Goal: Information Seeking & Learning: Learn about a topic

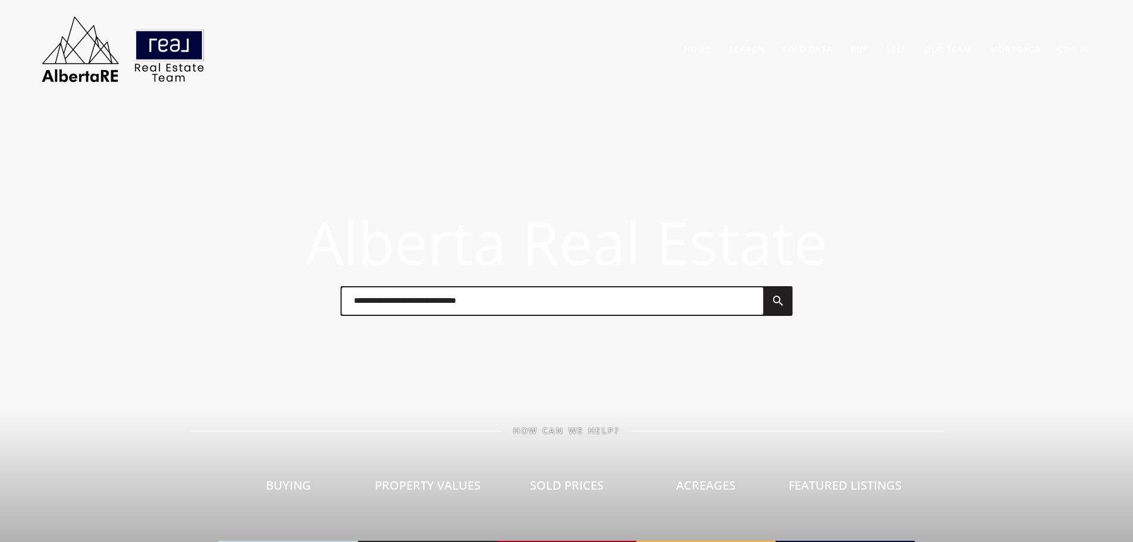
click at [493, 304] on input "text" at bounding box center [553, 300] width 422 height 27
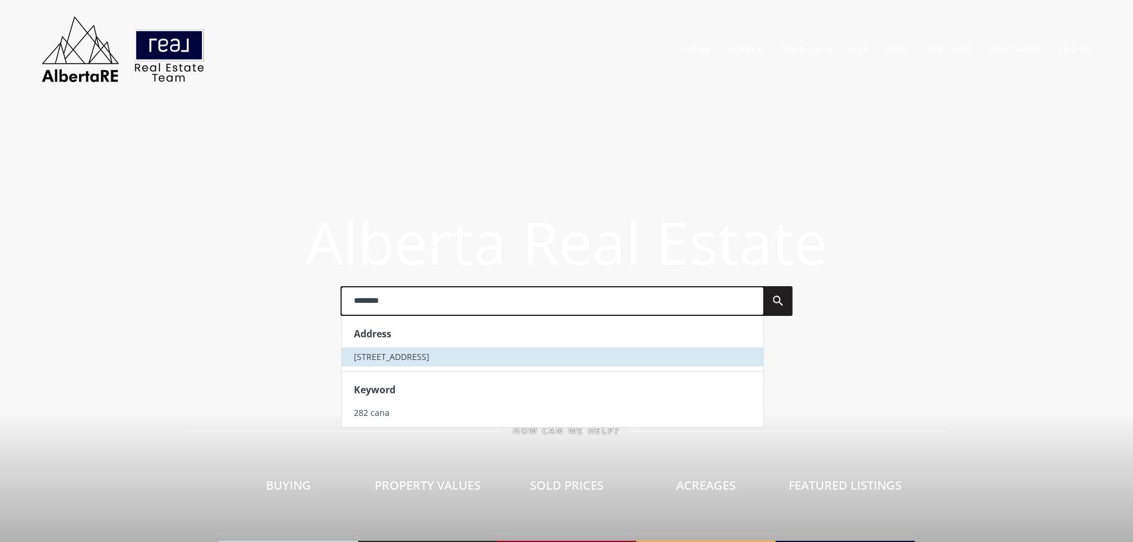
type input "********"
click at [410, 359] on span "282 Canals Crossing SW" at bounding box center [392, 356] width 76 height 11
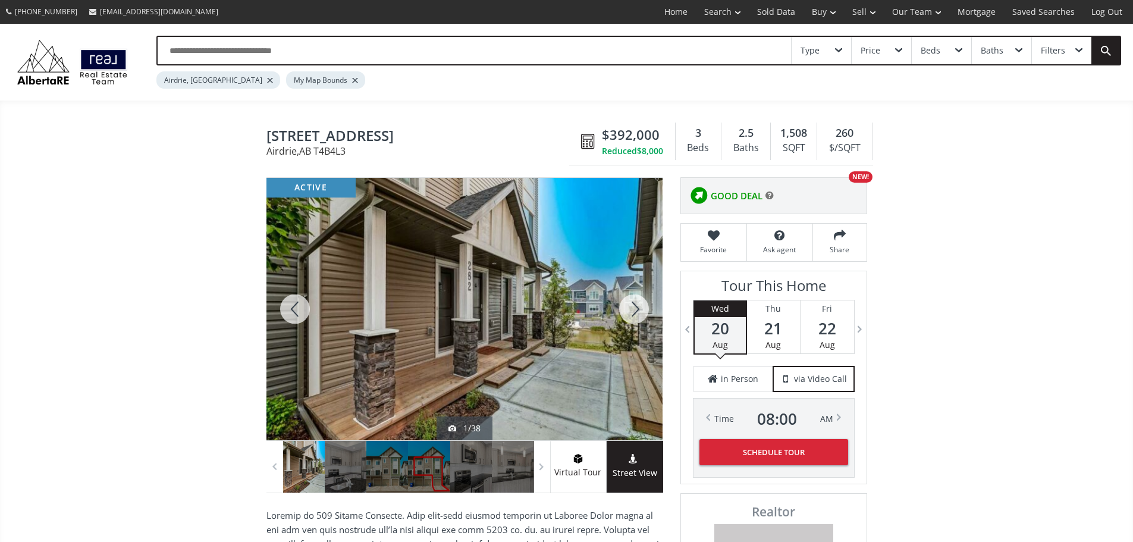
click at [575, 298] on div at bounding box center [464, 309] width 396 height 262
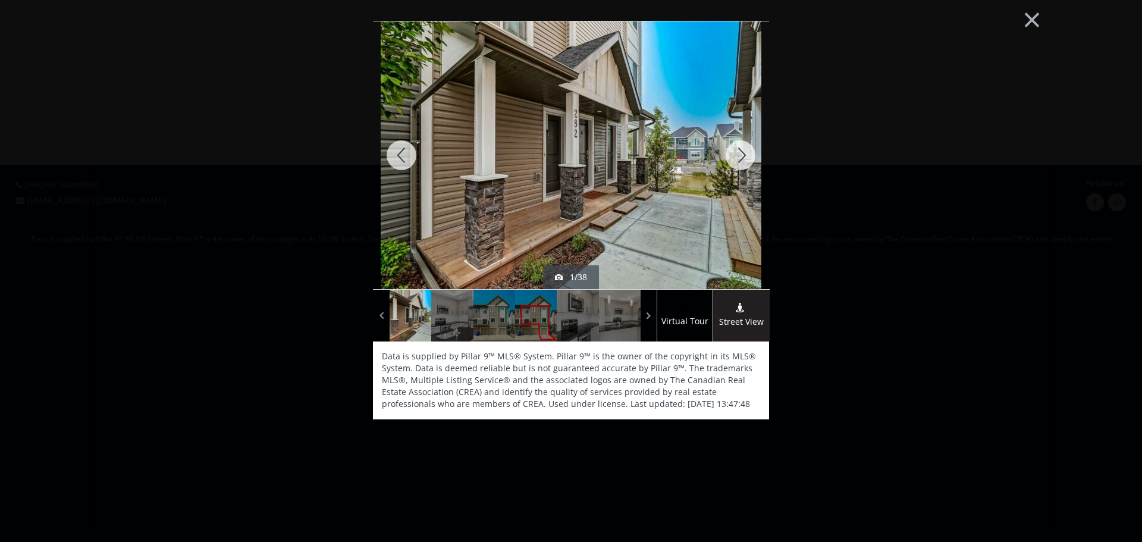
click at [735, 150] on div at bounding box center [740, 155] width 57 height 268
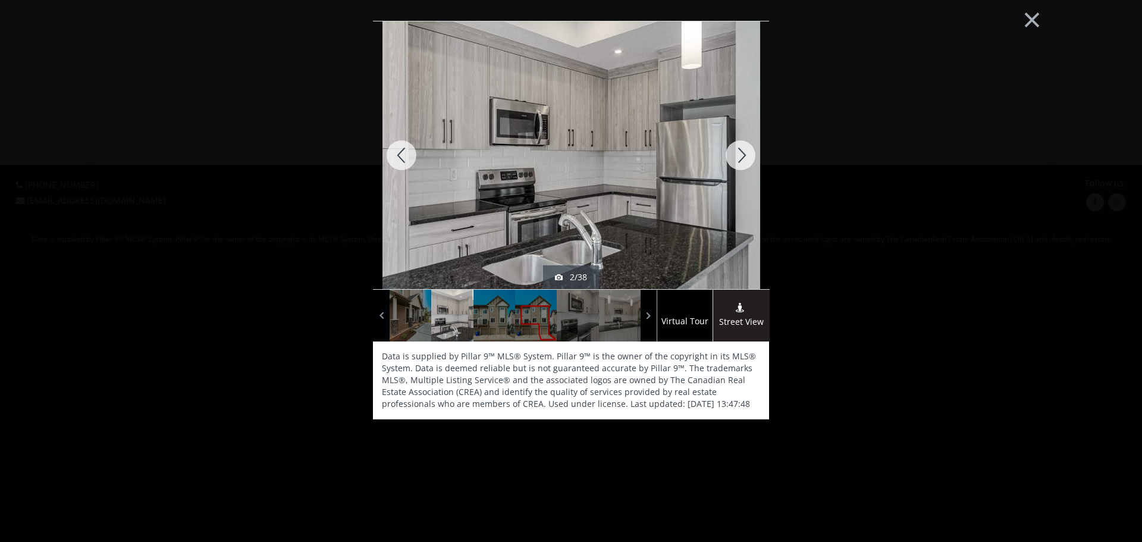
click at [735, 150] on div at bounding box center [740, 155] width 57 height 268
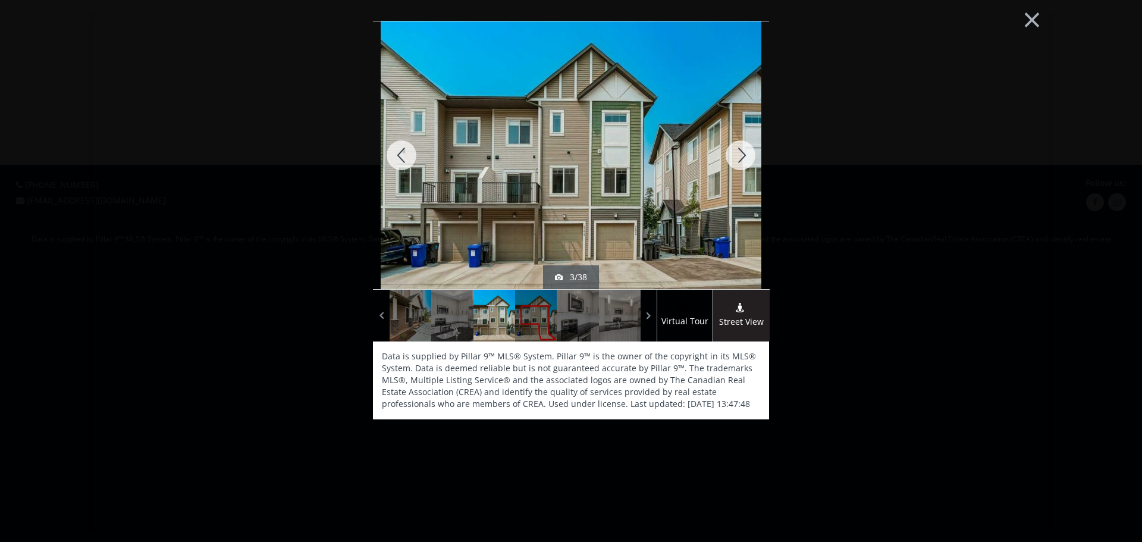
click at [735, 150] on div at bounding box center [740, 155] width 57 height 268
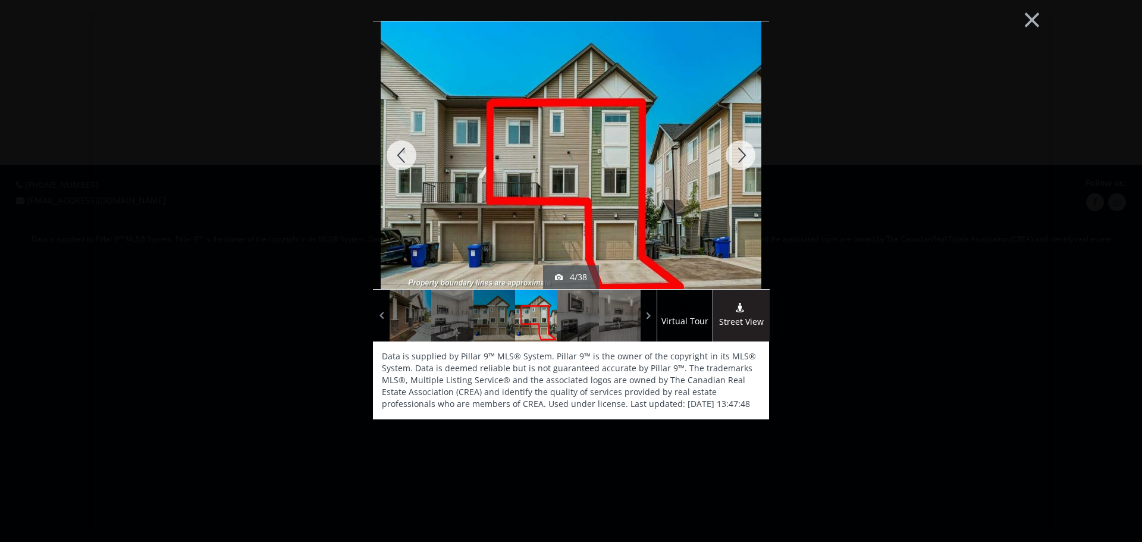
click at [735, 150] on div at bounding box center [740, 155] width 57 height 268
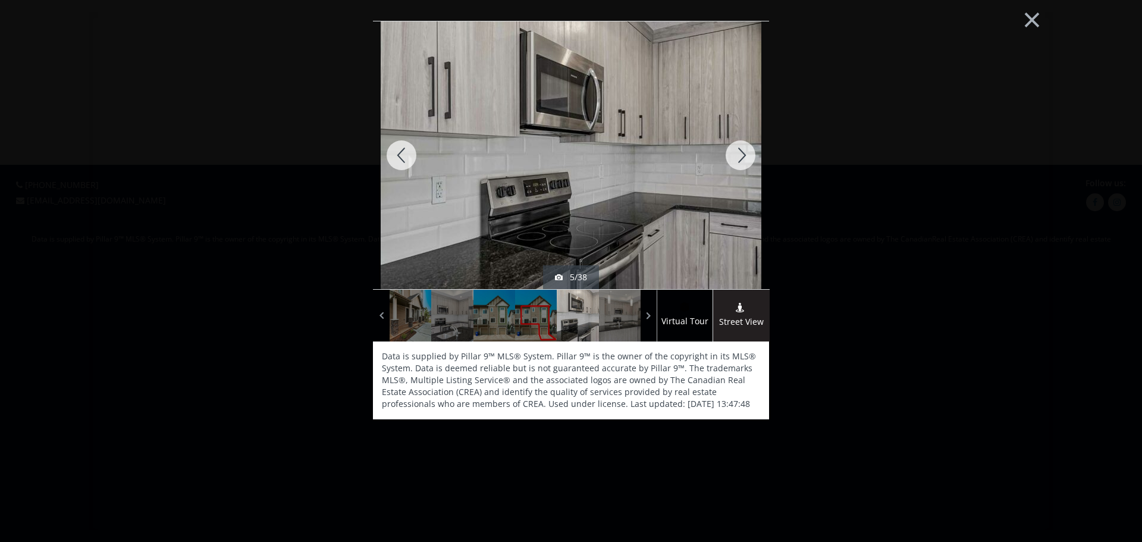
click at [735, 150] on div at bounding box center [740, 155] width 57 height 268
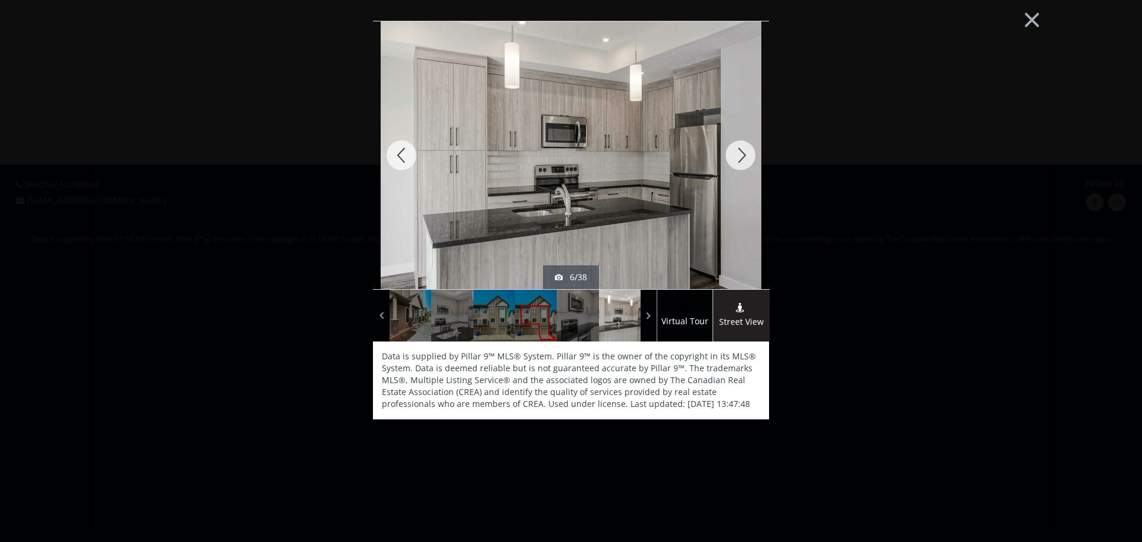
click at [735, 150] on div at bounding box center [740, 155] width 57 height 268
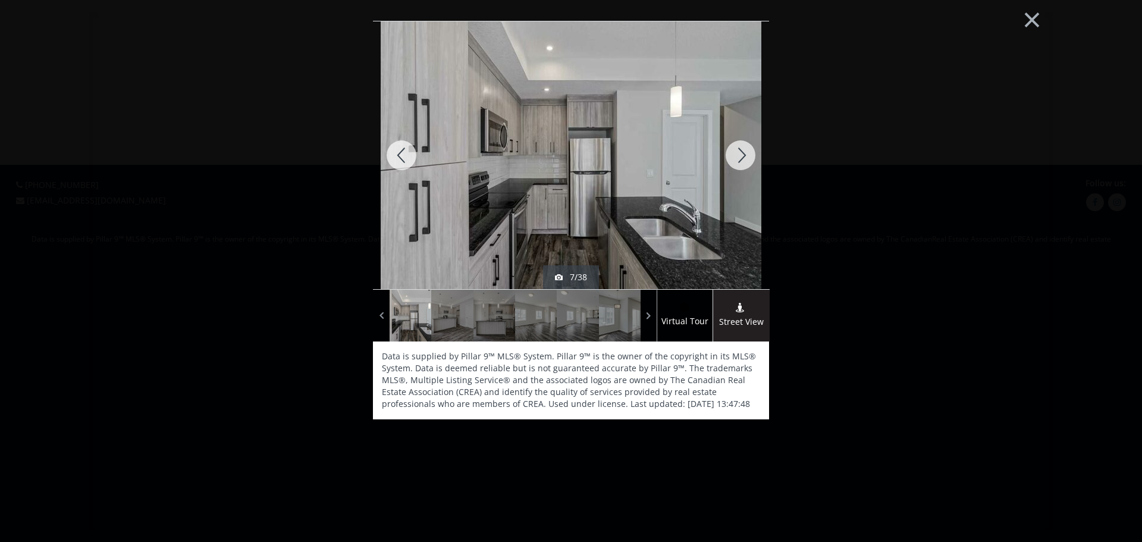
click at [735, 150] on div at bounding box center [740, 155] width 57 height 268
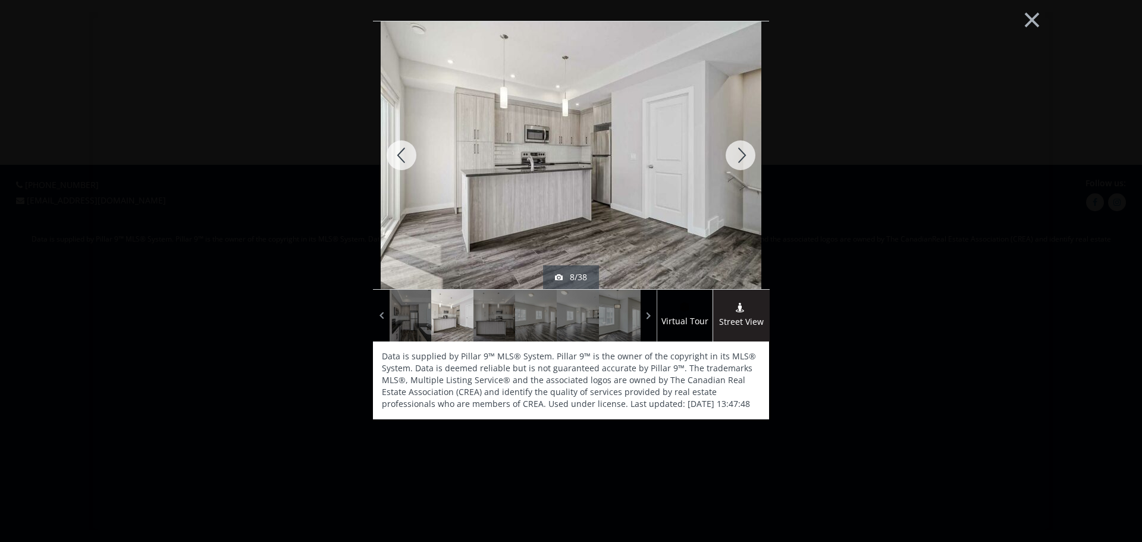
click at [735, 150] on div at bounding box center [740, 155] width 57 height 268
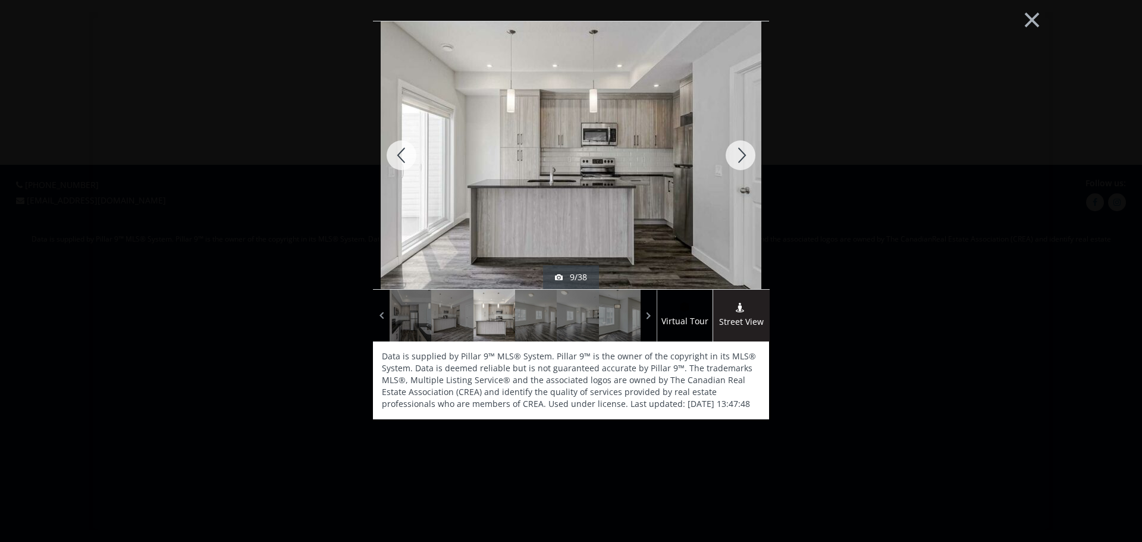
click at [735, 150] on div at bounding box center [740, 155] width 57 height 268
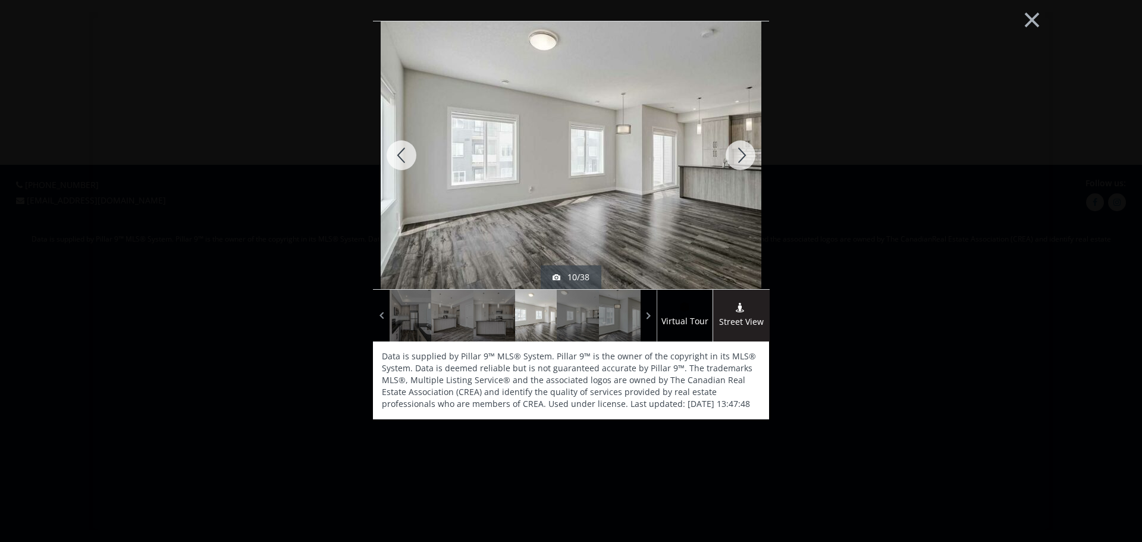
click at [735, 150] on div at bounding box center [740, 155] width 57 height 268
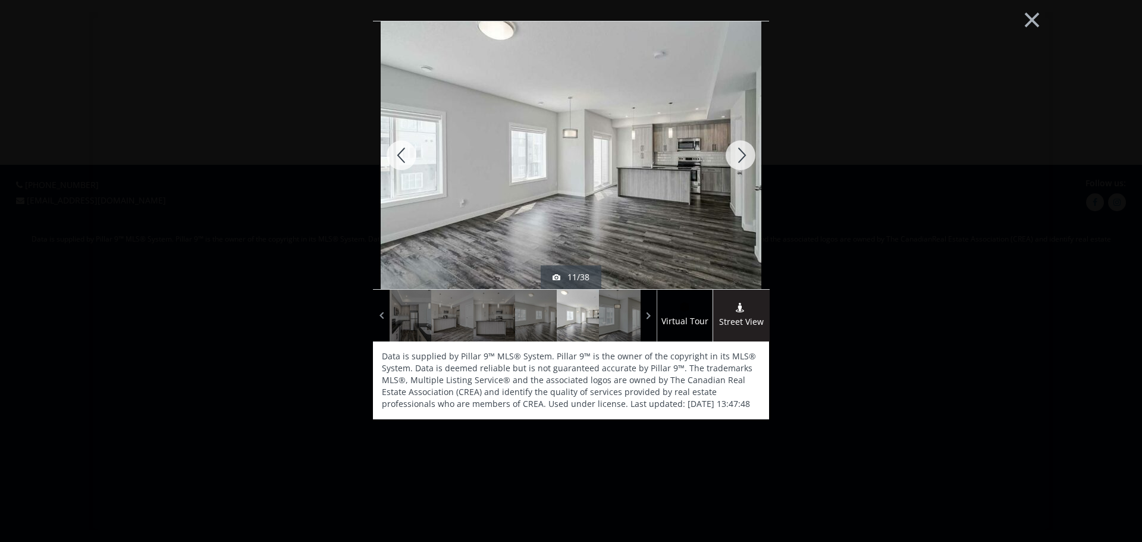
click at [735, 150] on div at bounding box center [740, 155] width 57 height 268
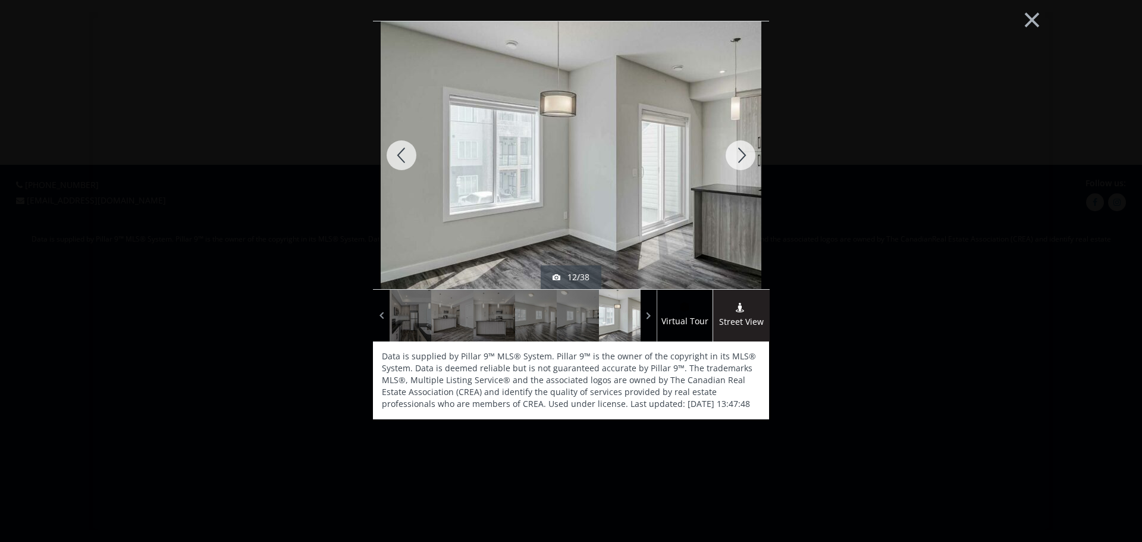
click at [735, 150] on div at bounding box center [740, 155] width 57 height 268
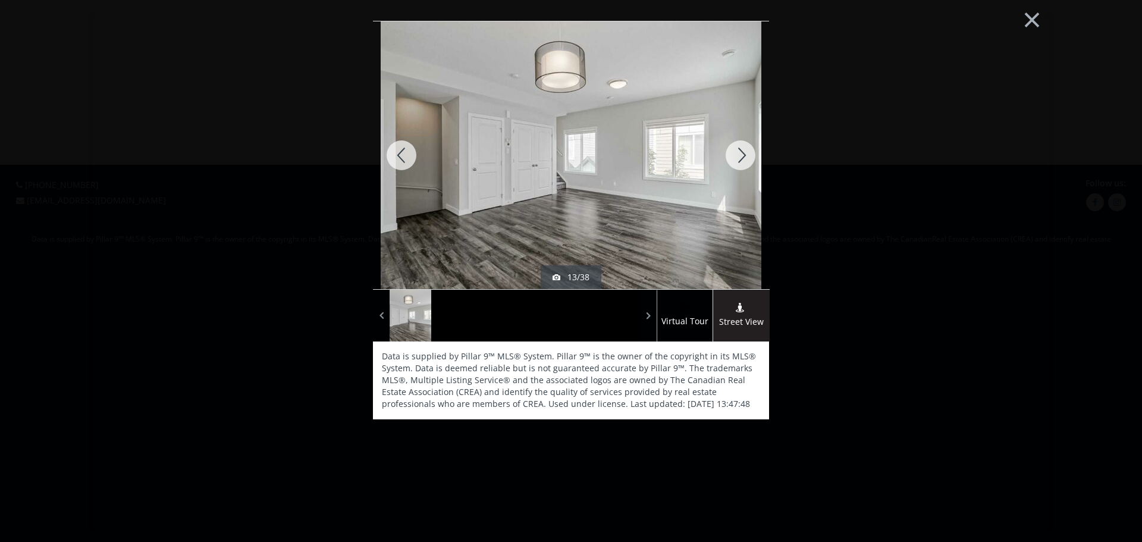
click at [735, 150] on div at bounding box center [740, 155] width 57 height 268
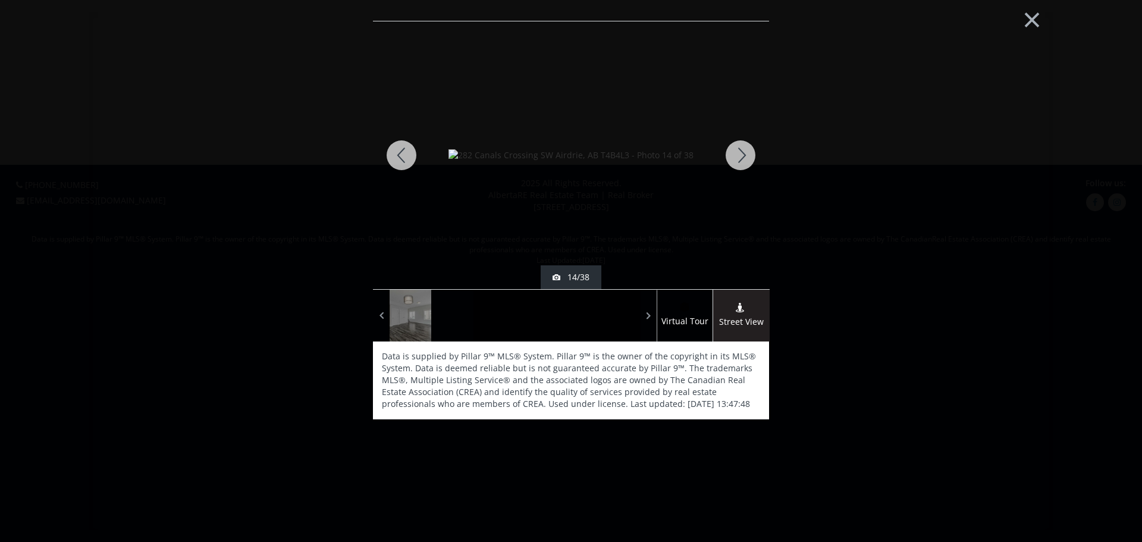
click at [395, 156] on div at bounding box center [401, 155] width 57 height 268
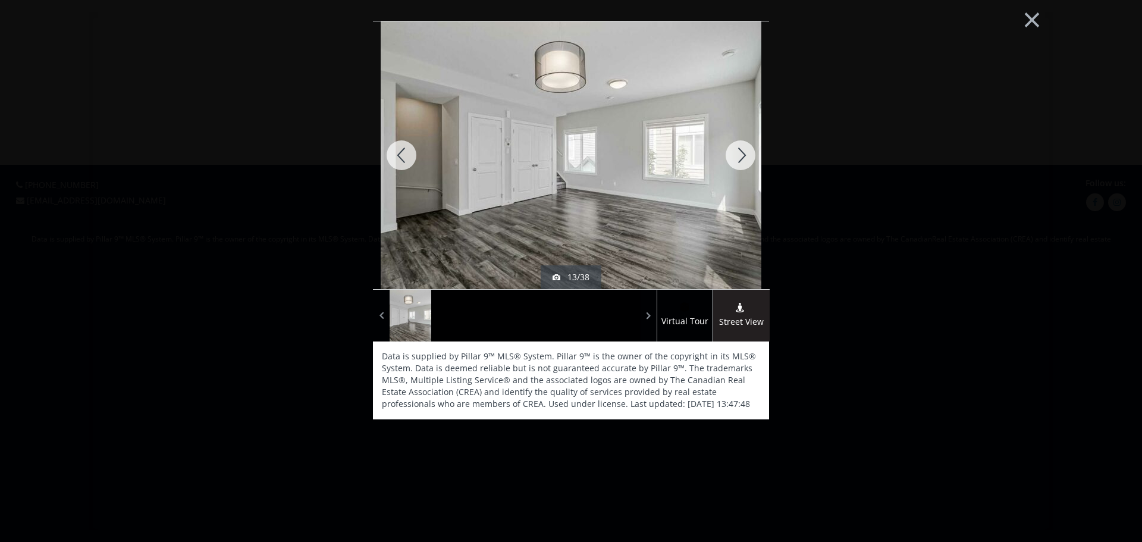
click at [738, 156] on div at bounding box center [740, 155] width 57 height 268
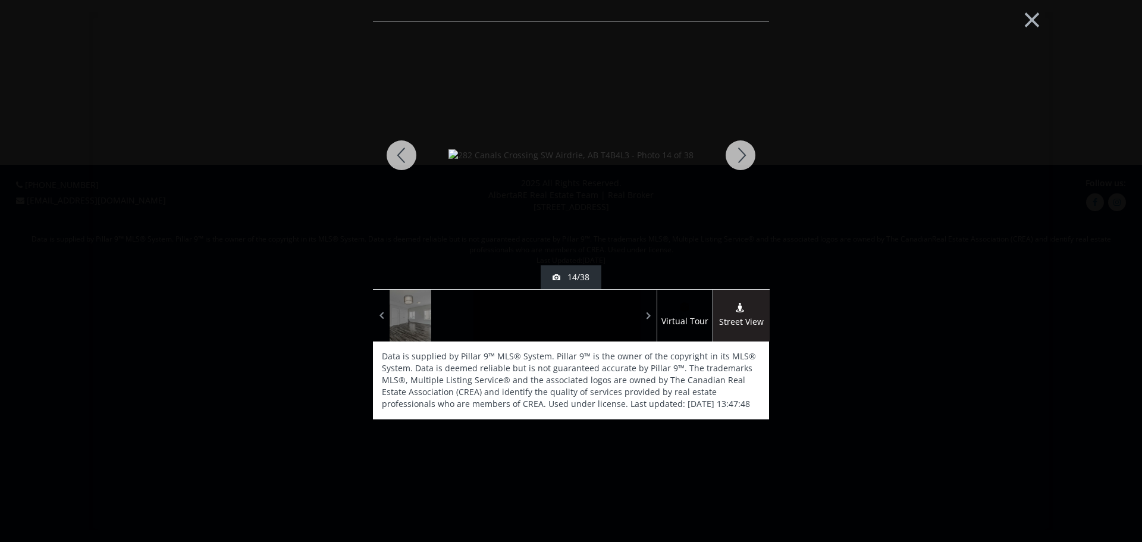
click at [738, 156] on div at bounding box center [740, 155] width 57 height 268
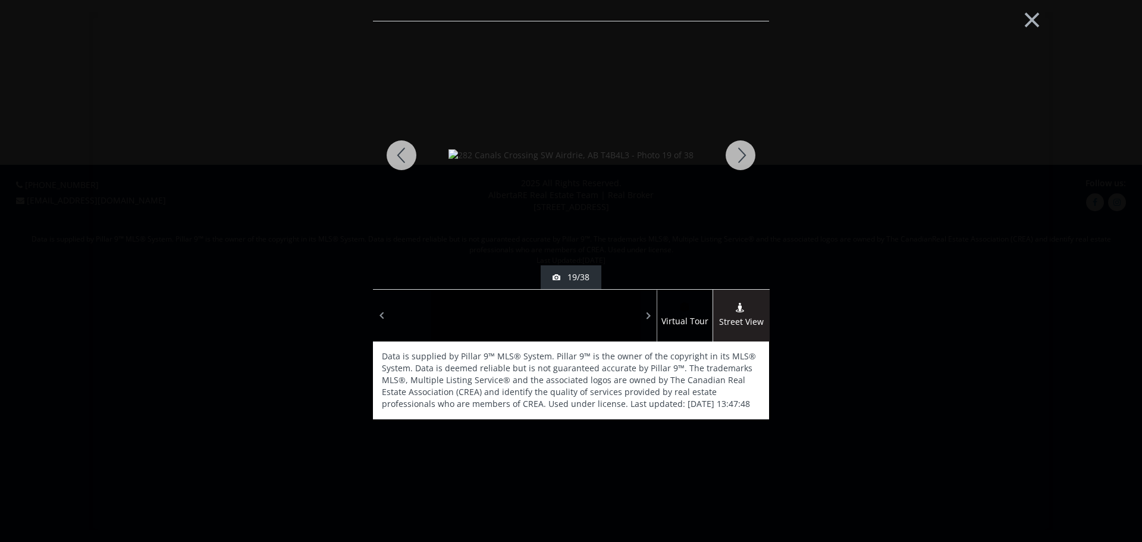
click at [738, 156] on div at bounding box center [740, 155] width 57 height 268
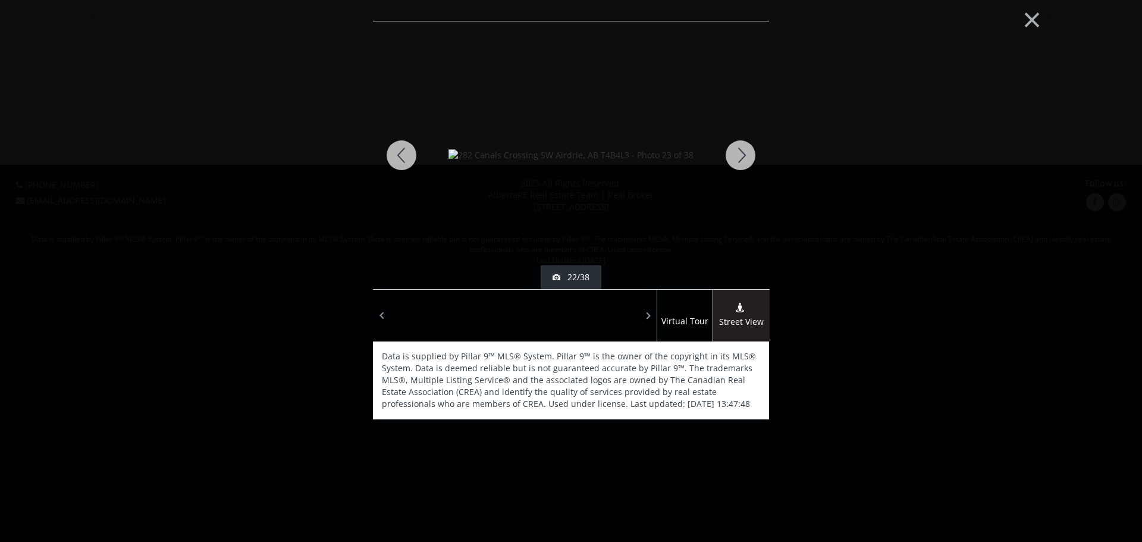
click at [738, 156] on div at bounding box center [740, 155] width 57 height 268
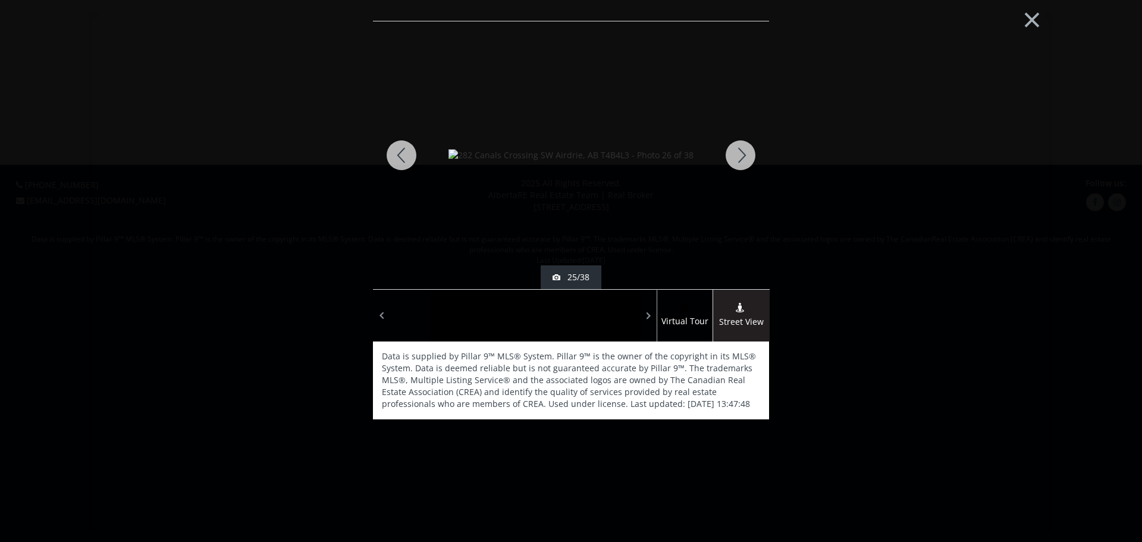
click at [738, 156] on div at bounding box center [740, 155] width 57 height 268
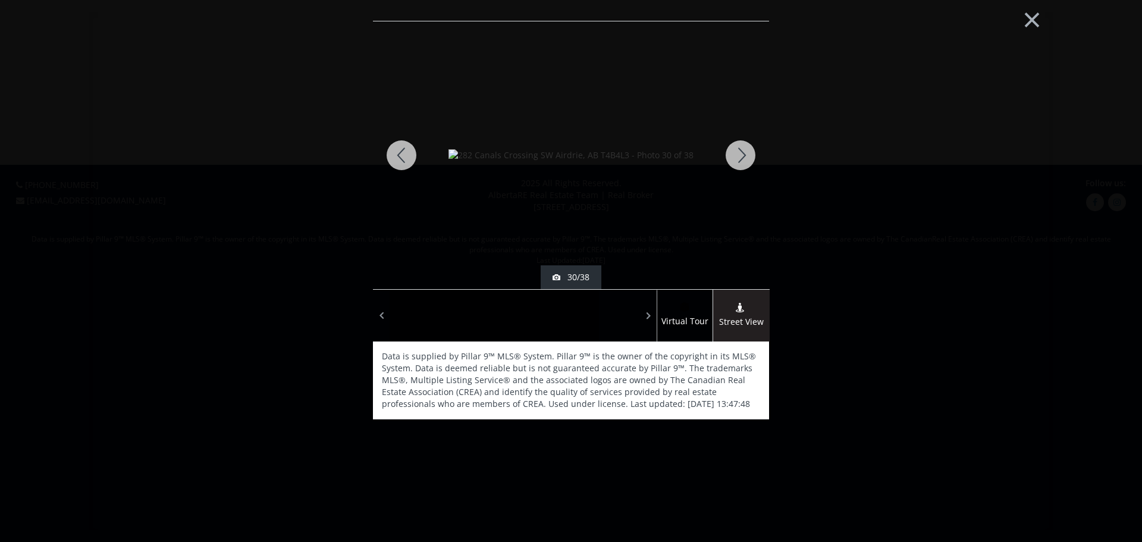
click at [738, 156] on div at bounding box center [740, 155] width 57 height 268
click at [386, 156] on div at bounding box center [401, 155] width 57 height 268
click at [1024, 21] on button "×" at bounding box center [1031, 18] width 65 height 49
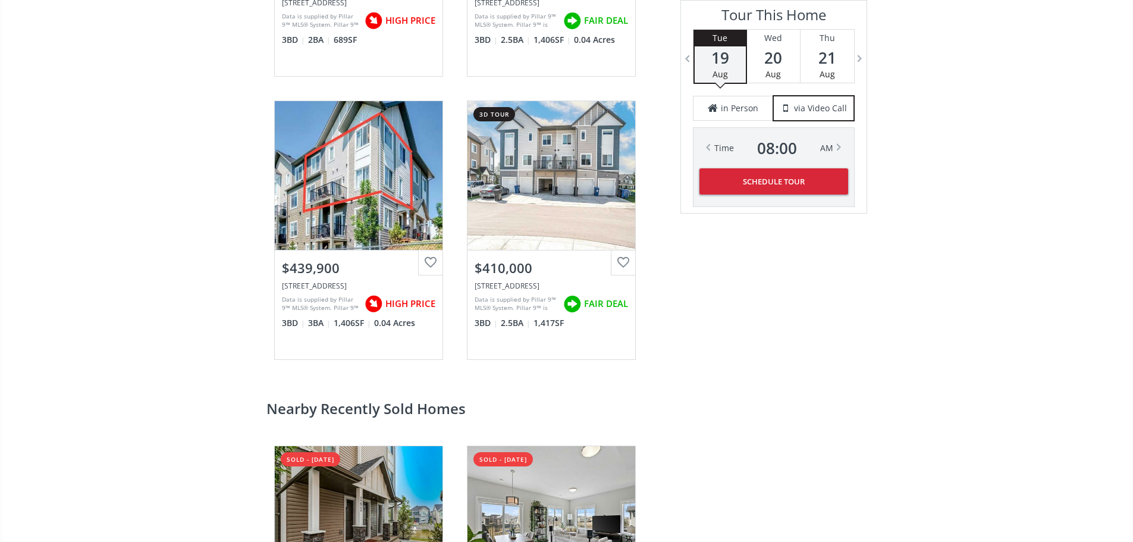
scroll to position [2116, 0]
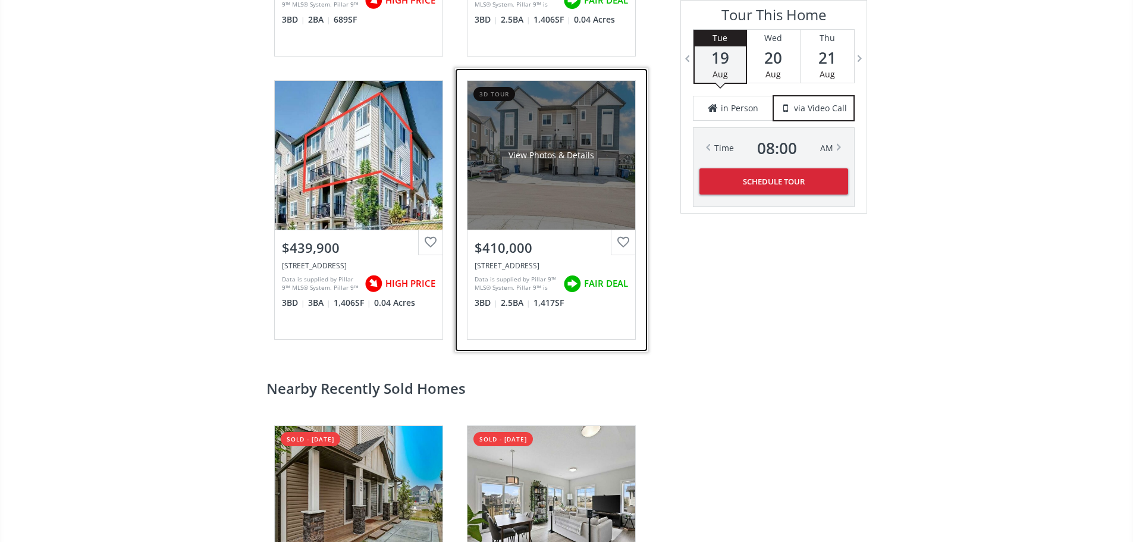
click at [578, 229] on div "View Photos & Details" at bounding box center [551, 155] width 168 height 149
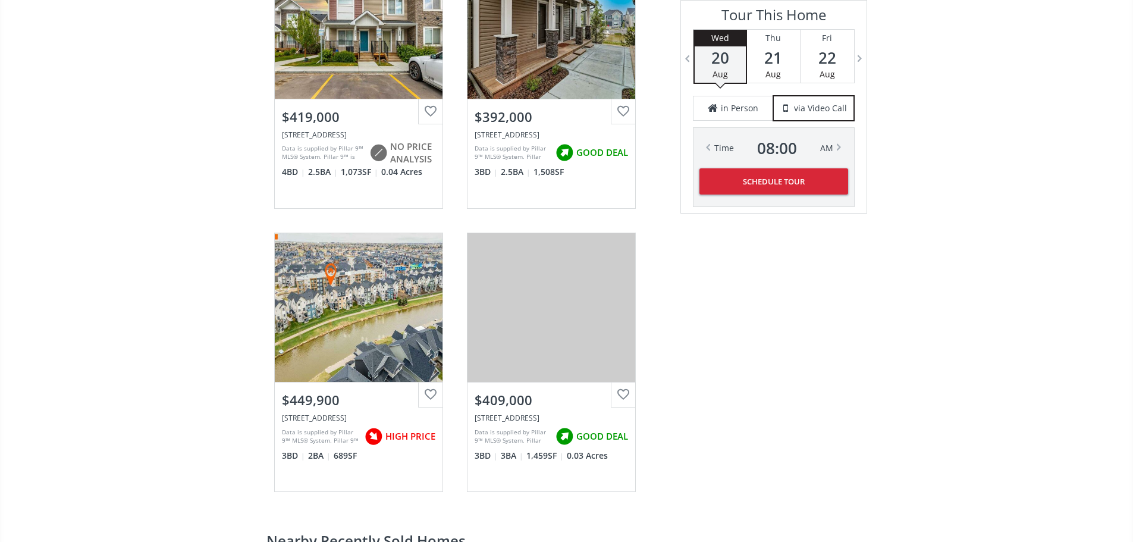
scroll to position [1983, 0]
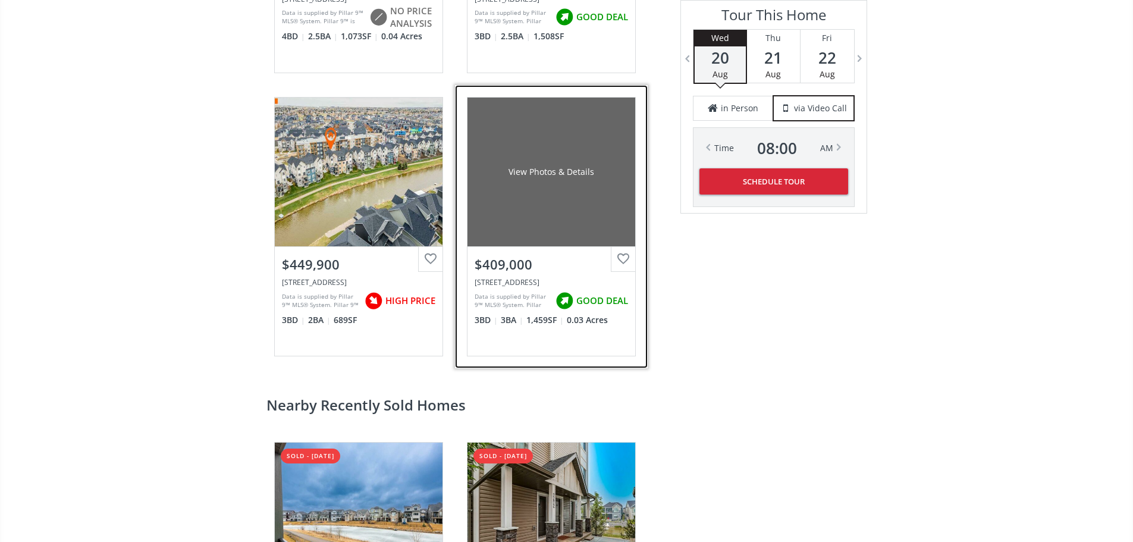
click at [554, 246] on div "View Photos & Details" at bounding box center [551, 172] width 168 height 149
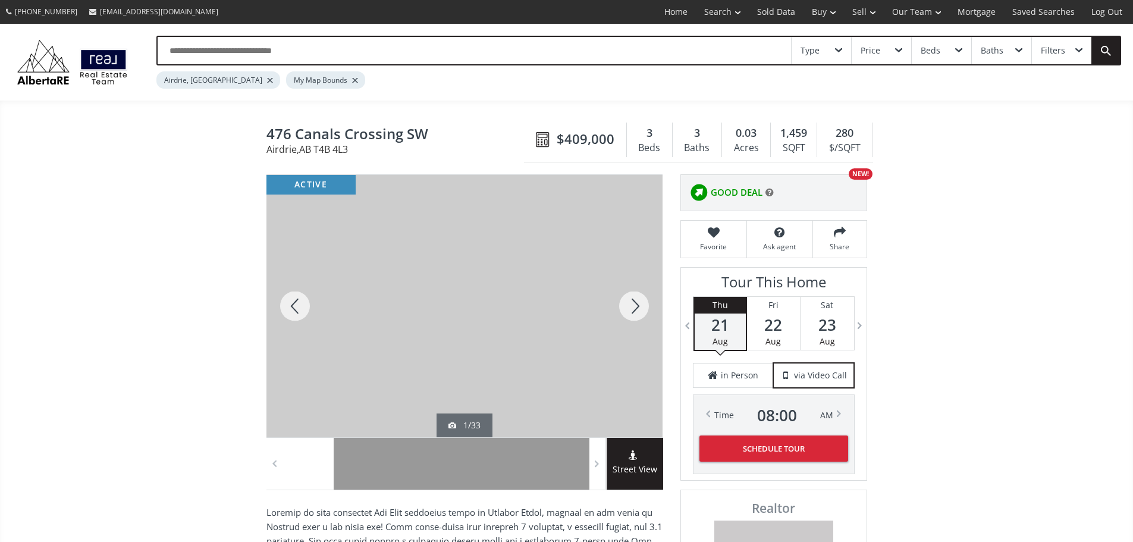
click at [645, 316] on div at bounding box center [633, 306] width 57 height 262
click at [646, 316] on div at bounding box center [633, 306] width 57 height 262
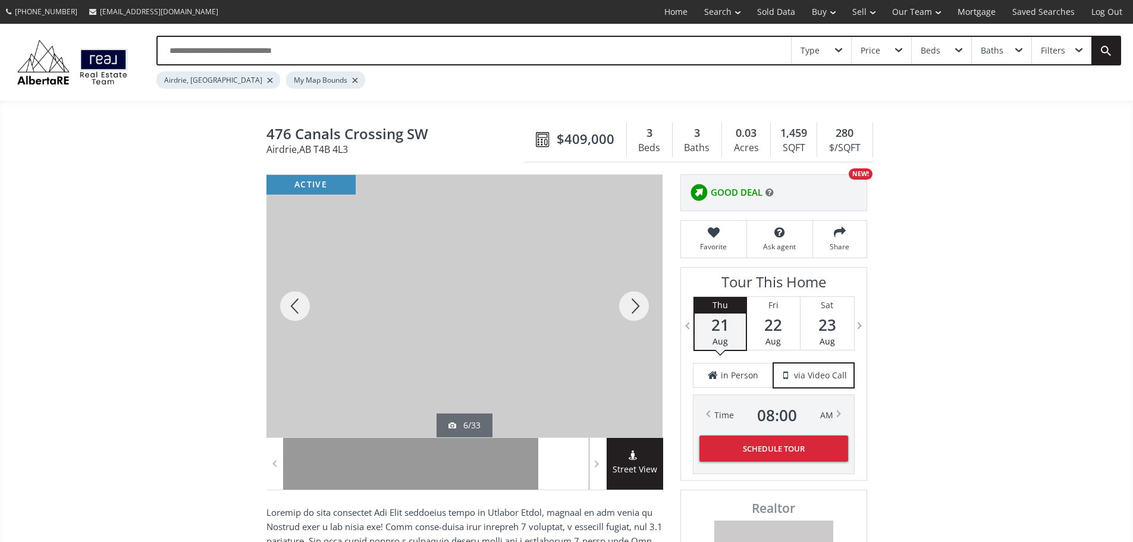
click at [646, 316] on div at bounding box center [633, 306] width 57 height 262
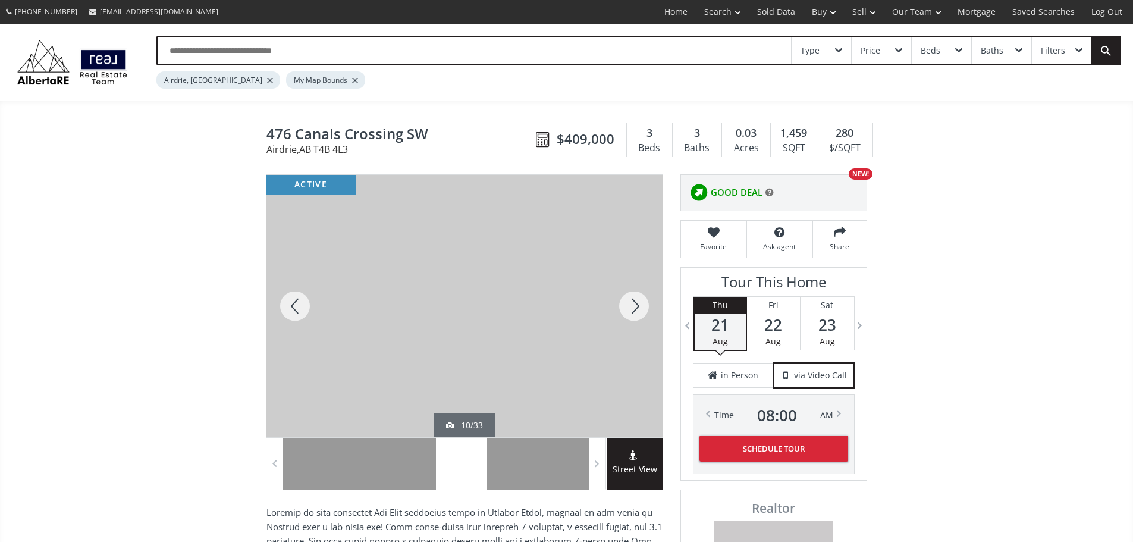
click at [642, 317] on div at bounding box center [633, 306] width 57 height 262
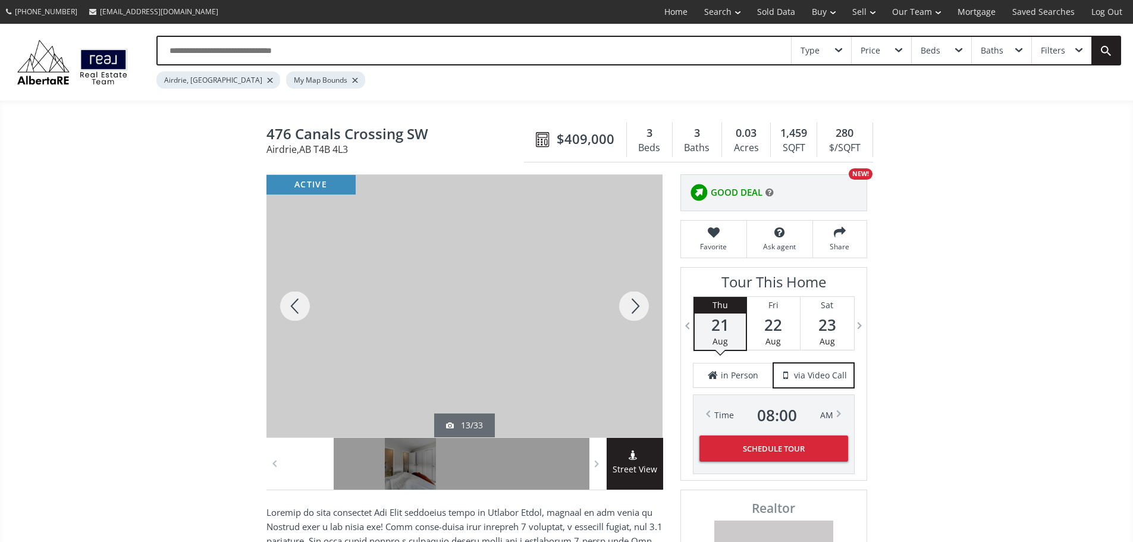
click at [642, 317] on div at bounding box center [633, 306] width 57 height 262
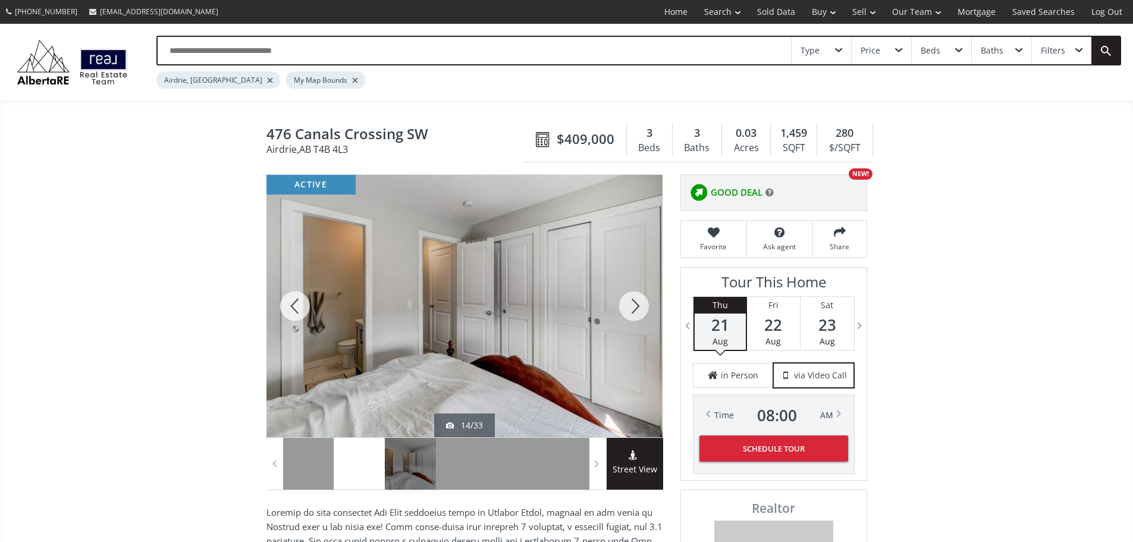
click at [642, 317] on div at bounding box center [633, 306] width 57 height 262
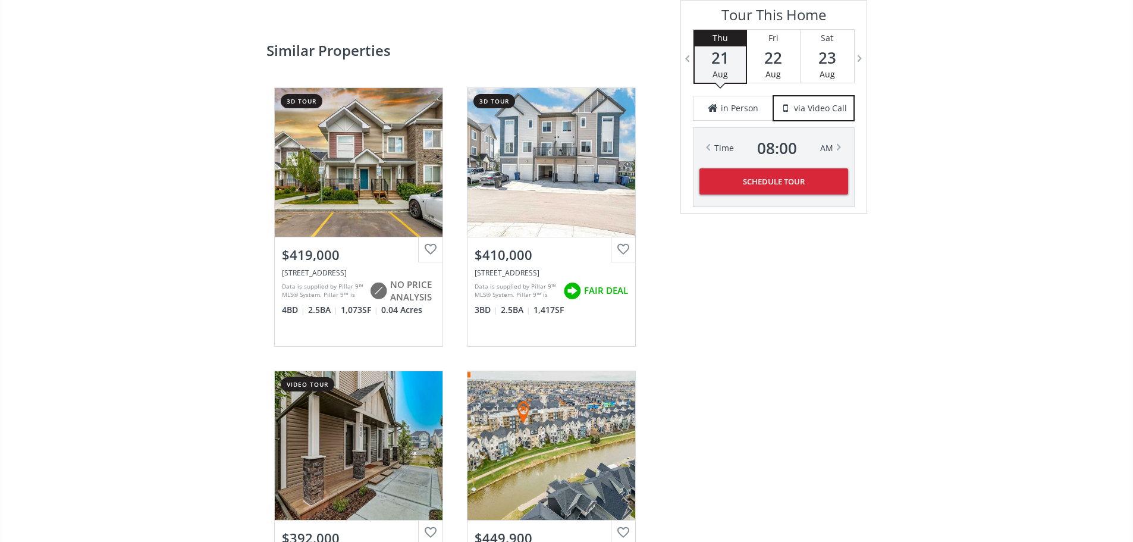
scroll to position [1613, 0]
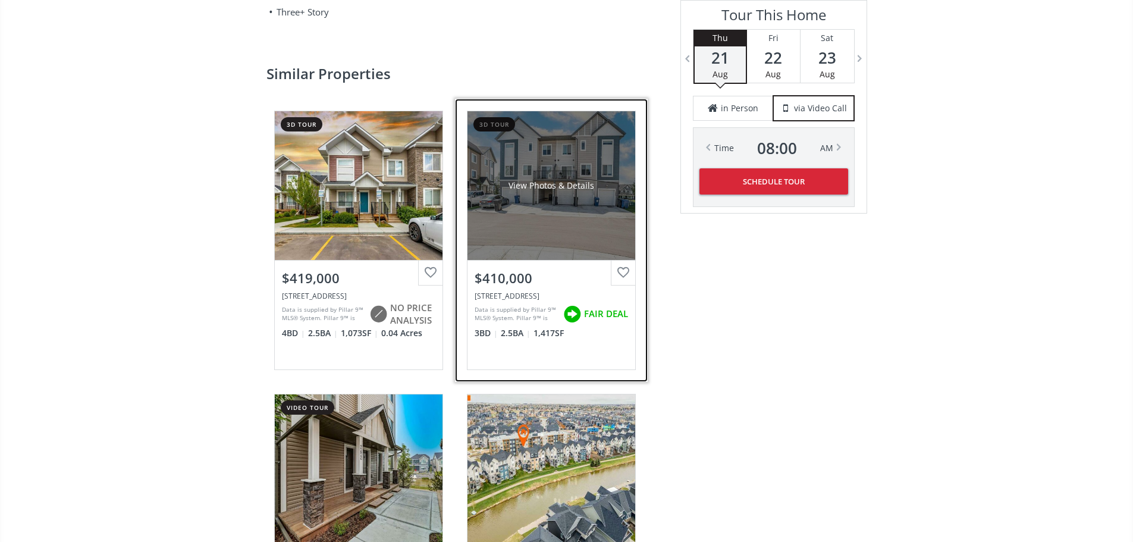
click at [551, 260] on div "View Photos & Details" at bounding box center [551, 185] width 168 height 149
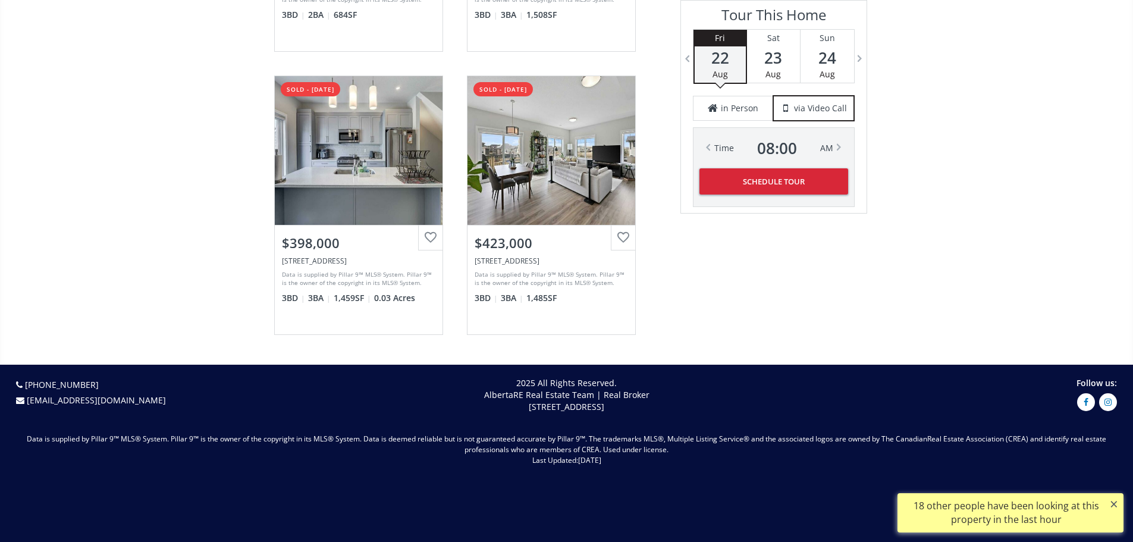
scroll to position [2313, 0]
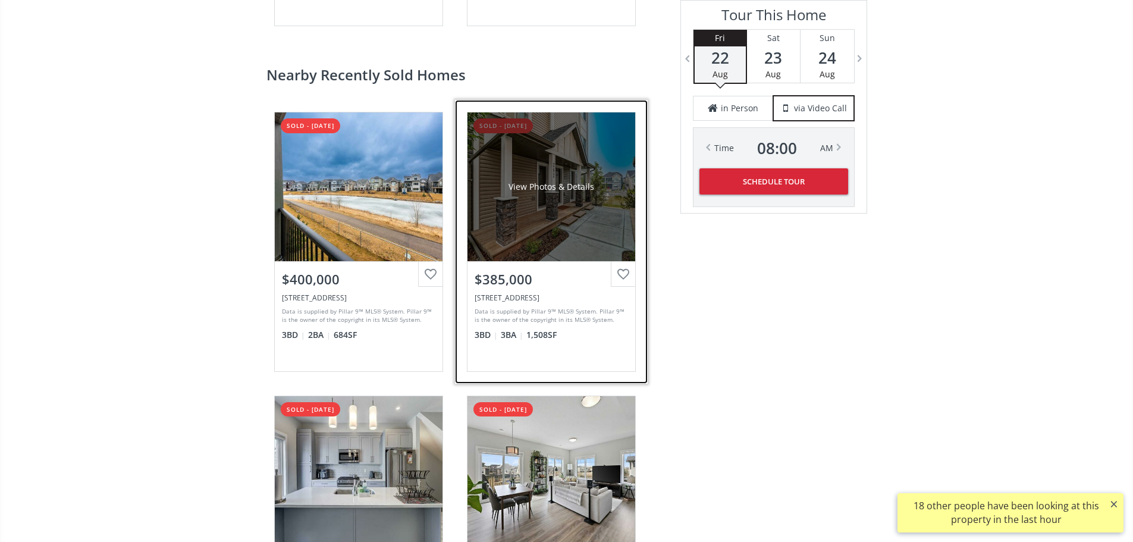
click at [546, 261] on div "View Photos & Details" at bounding box center [551, 186] width 168 height 149
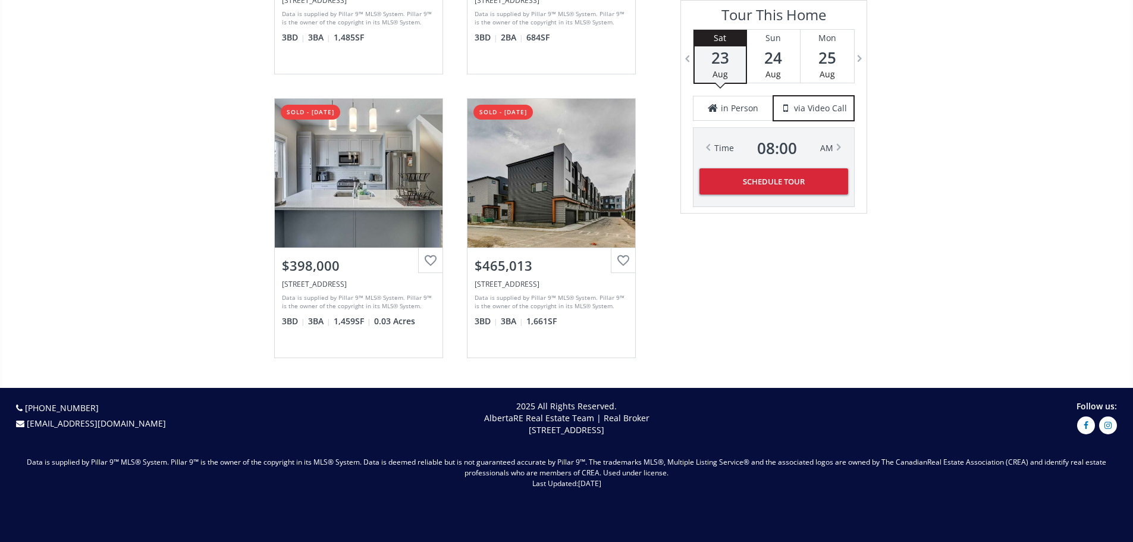
scroll to position [2413, 0]
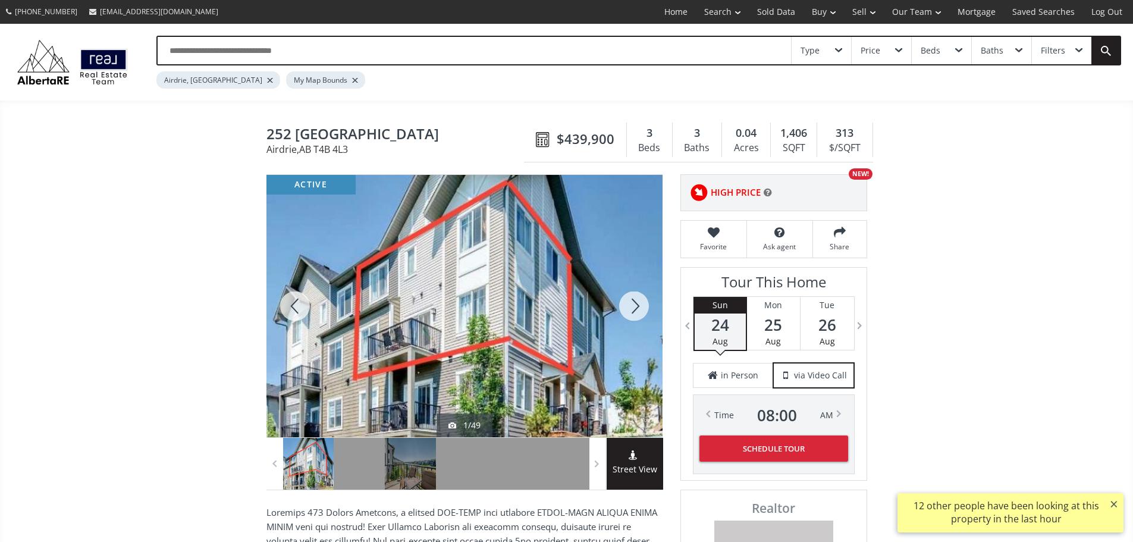
drag, startPoint x: 439, startPoint y: 143, endPoint x: 256, endPoint y: 140, distance: 183.7
copy span "252 [GEOGRAPHIC_DATA]"
click at [341, 55] on input "text" at bounding box center [474, 50] width 633 height 27
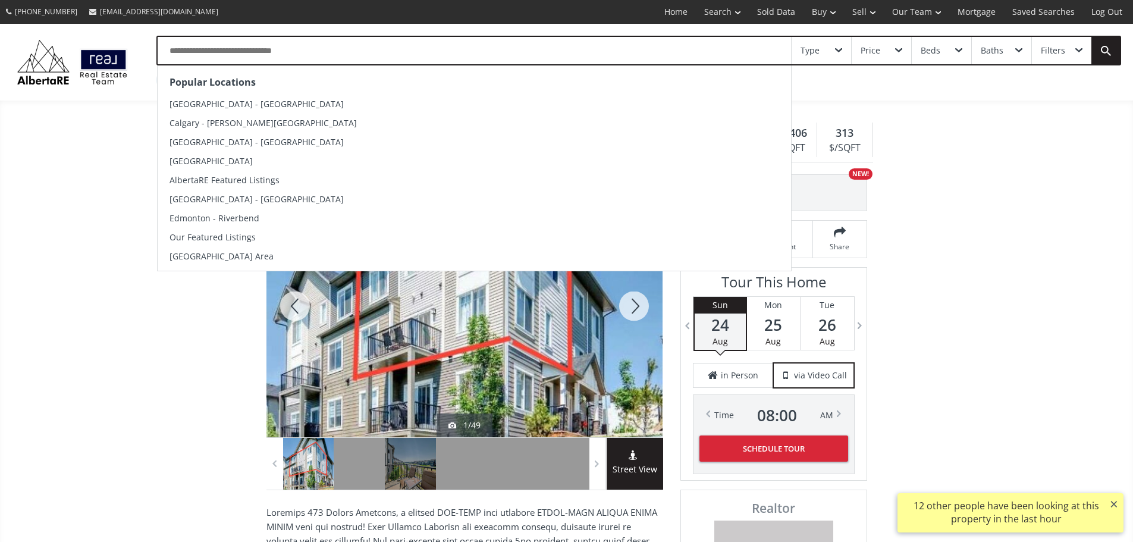
paste input "**********"
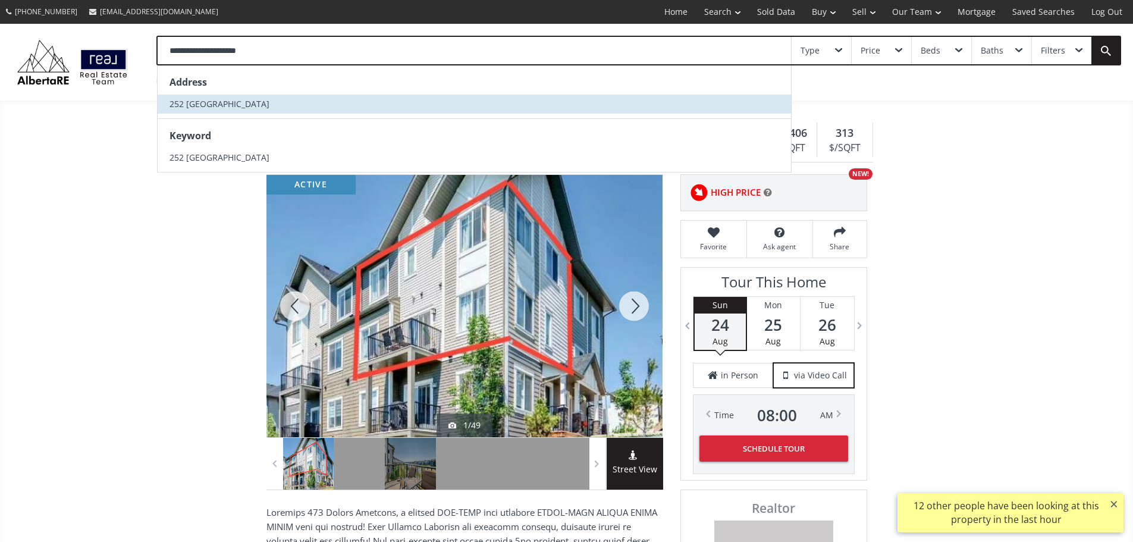
type input "**********"
click at [262, 109] on span "252 [GEOGRAPHIC_DATA]" at bounding box center [219, 103] width 100 height 11
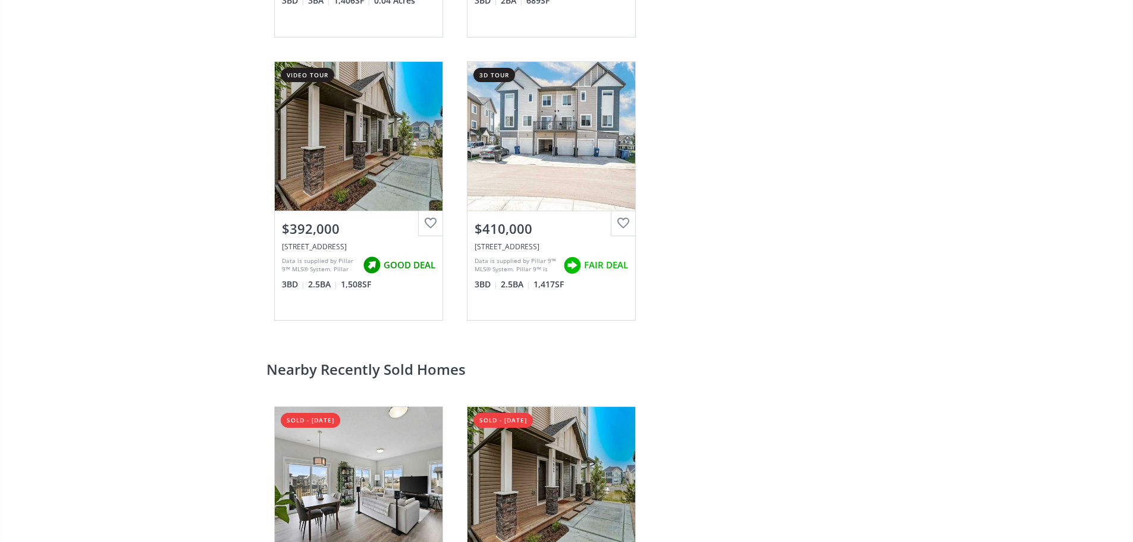
scroll to position [1951, 0]
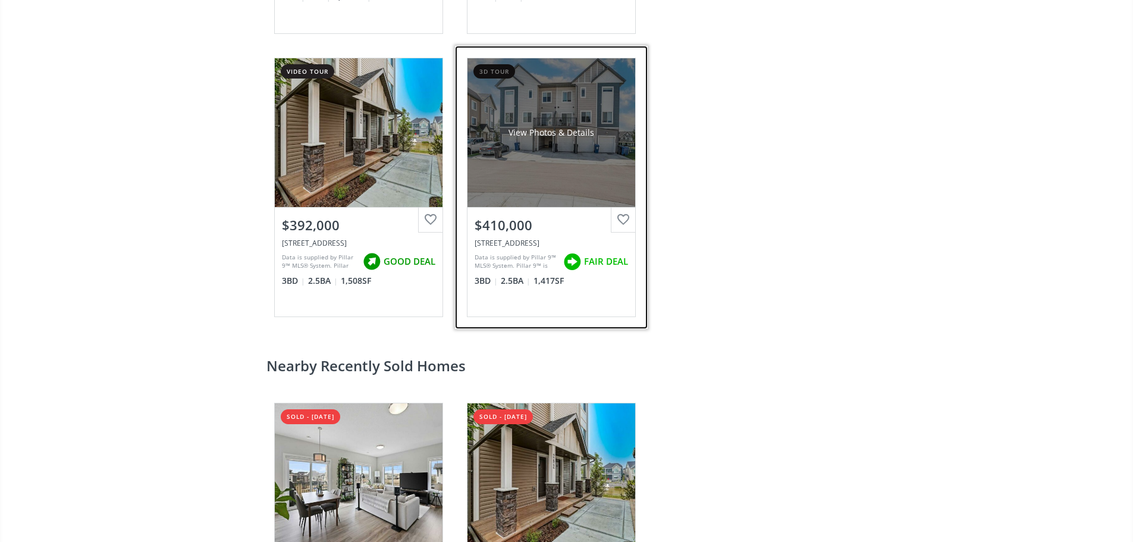
click at [562, 207] on div "View Photos & Details" at bounding box center [551, 132] width 168 height 149
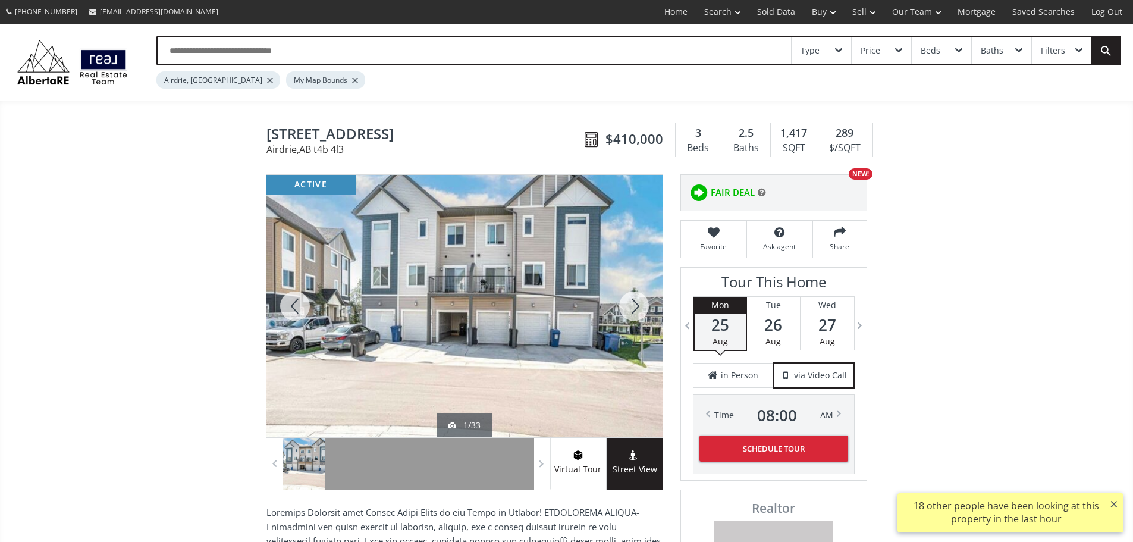
drag, startPoint x: 426, startPoint y: 131, endPoint x: 423, endPoint y: 139, distance: 8.3
click at [423, 139] on div "Canals Crossing SW Airdrie AB t4b 4l3 [STREET_ADDRESS] $410,000 3 Beds 2.5 Bath…" at bounding box center [566, 140] width 600 height 45
drag, startPoint x: 427, startPoint y: 140, endPoint x: 260, endPoint y: 144, distance: 167.7
copy span "[STREET_ADDRESS]"
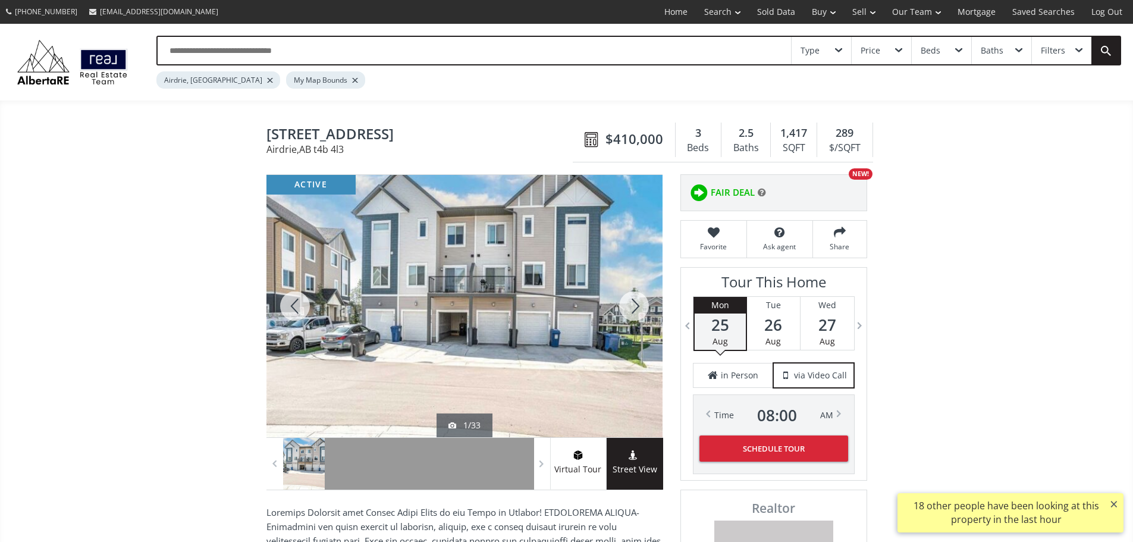
click at [203, 55] on input "text" at bounding box center [474, 50] width 633 height 27
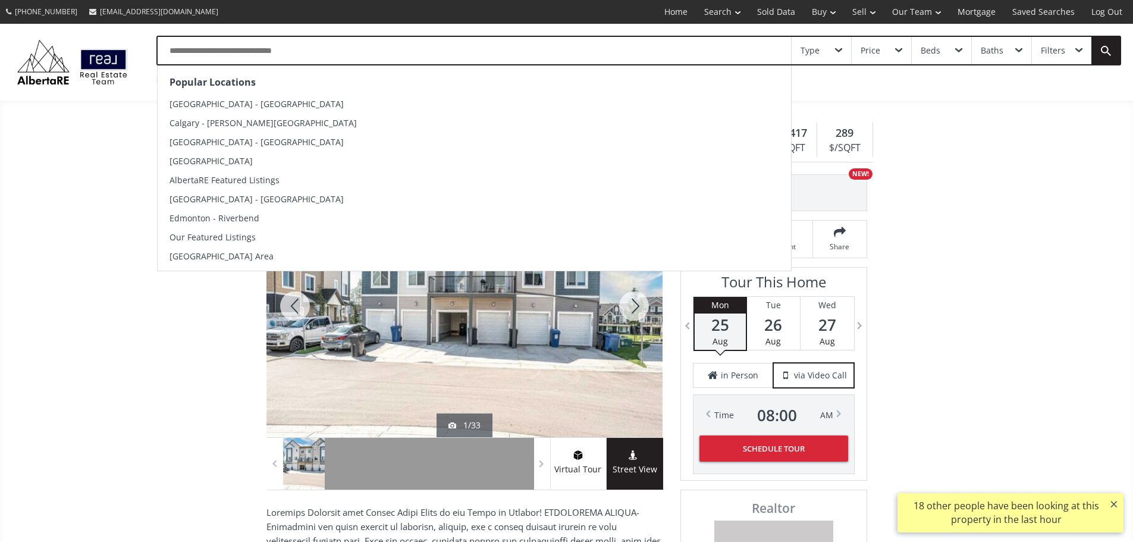
paste input "**********"
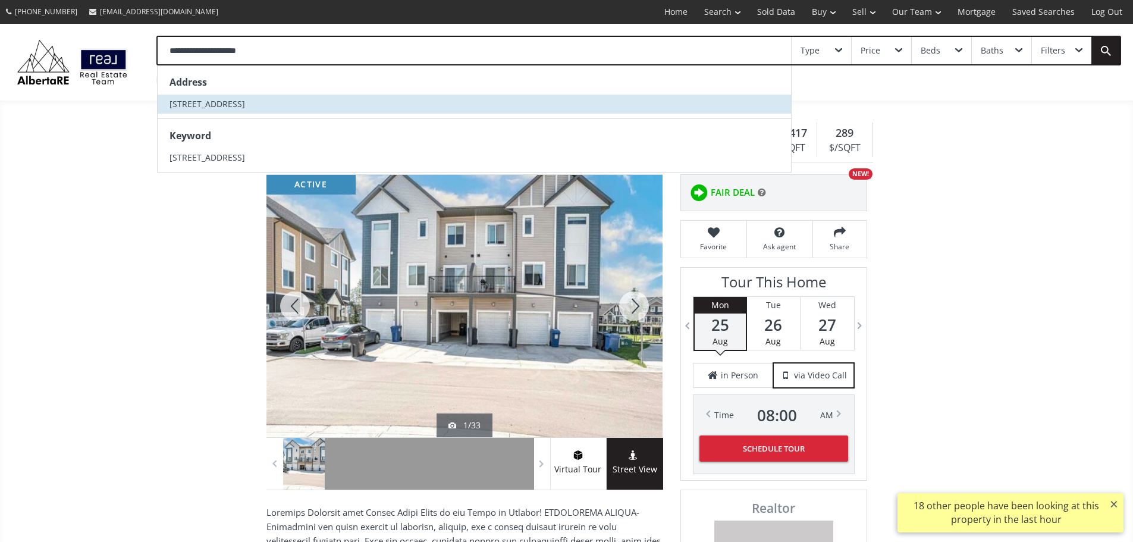
type input "**********"
click at [300, 106] on li "[STREET_ADDRESS]" at bounding box center [474, 104] width 633 height 19
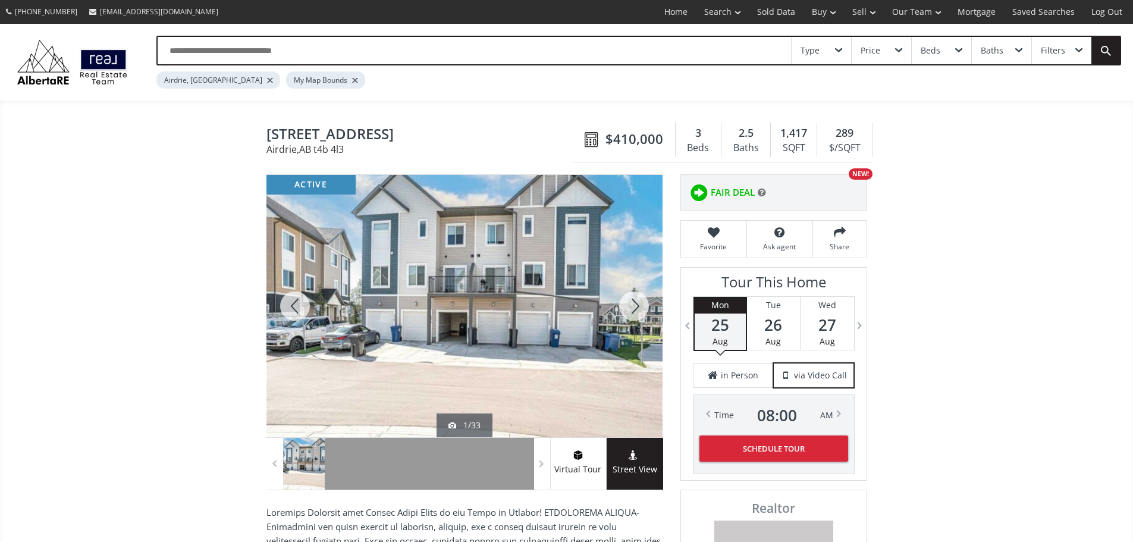
click at [332, 54] on input "text" at bounding box center [474, 50] width 633 height 27
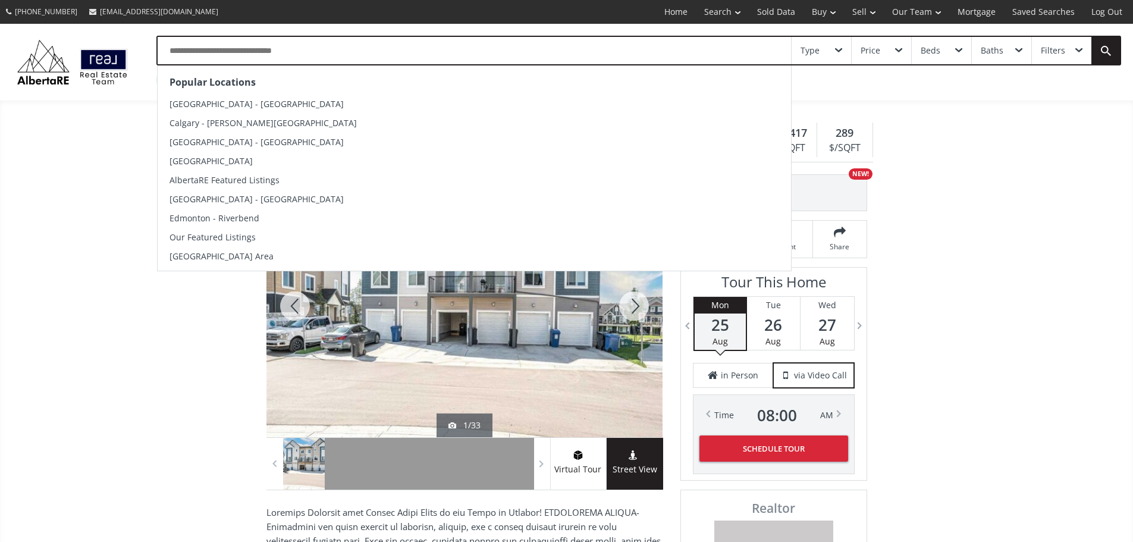
paste input "**********"
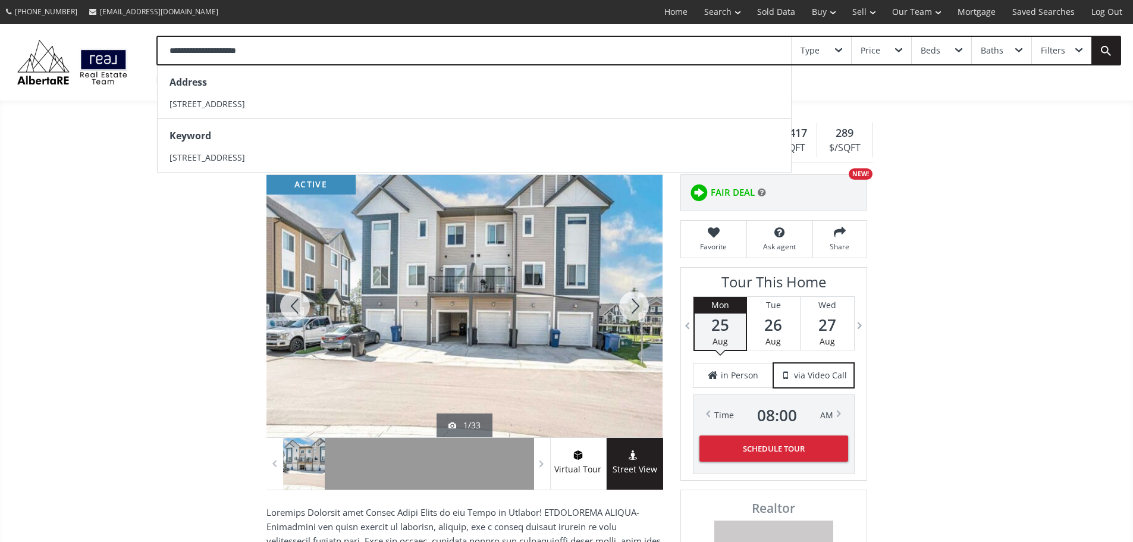
type input "**********"
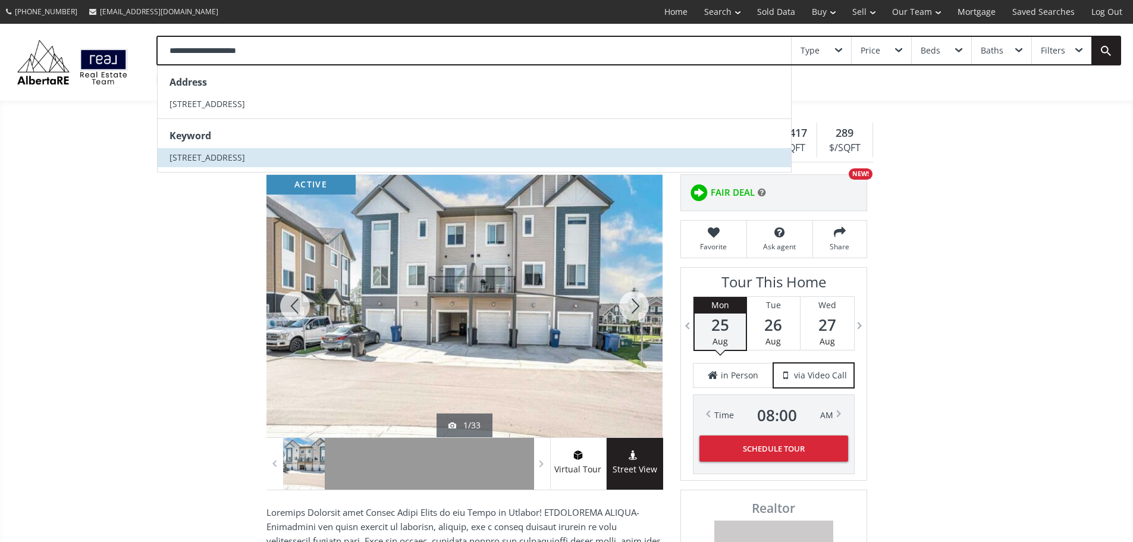
click at [245, 163] on span "[STREET_ADDRESS]" at bounding box center [207, 157] width 76 height 11
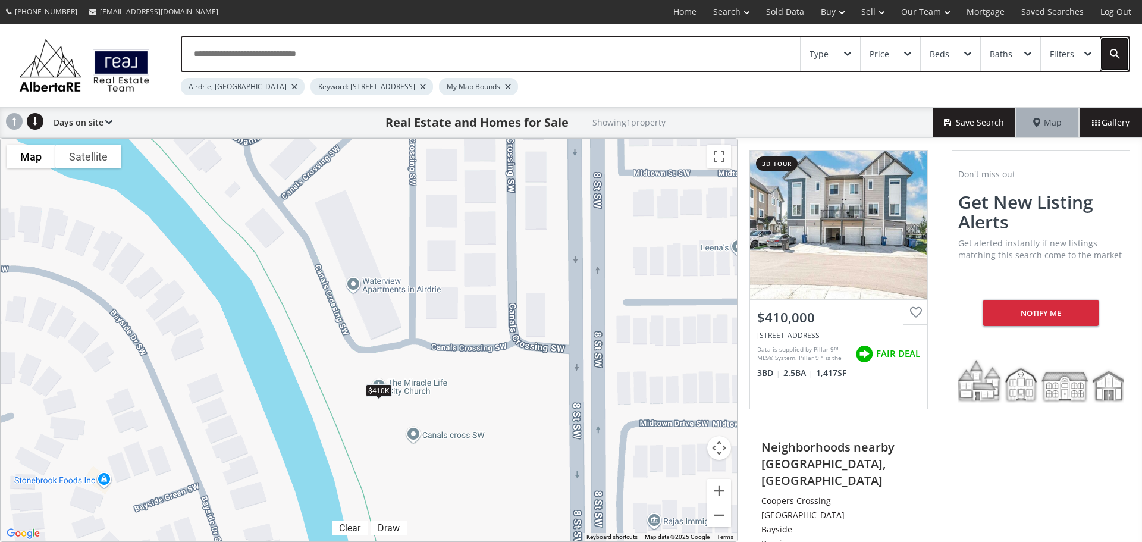
click at [1116, 52] on link at bounding box center [1114, 53] width 29 height 33
drag, startPoint x: 1016, startPoint y: 477, endPoint x: 1052, endPoint y: 459, distance: 40.4
click at [1017, 477] on div "Neighborhoods nearby Airdrie, AB Coopers Crossing Kings Heights Bayside Bayview…" at bounding box center [895, 535] width 268 height 228
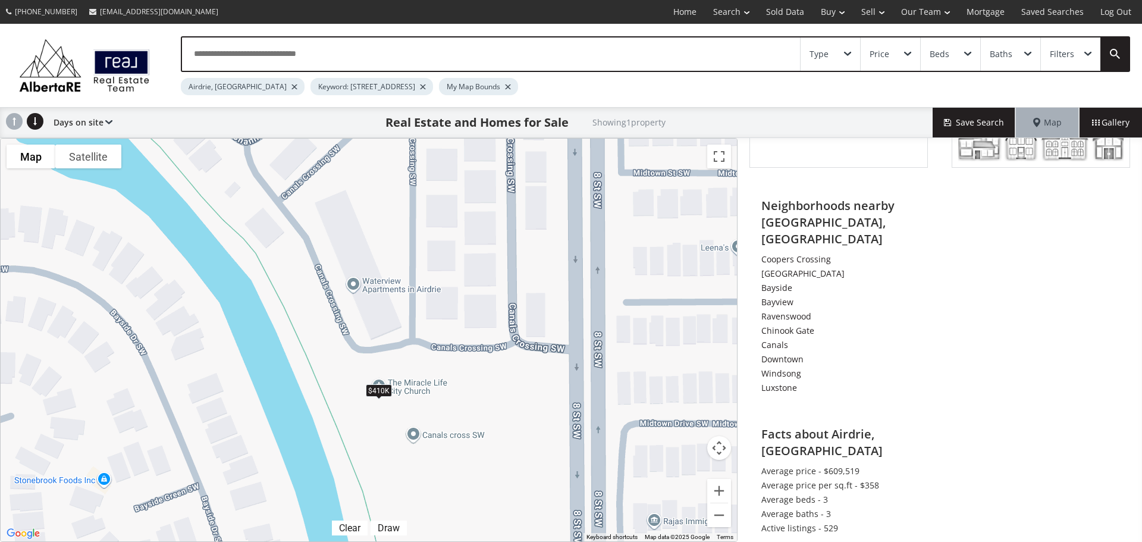
scroll to position [259, 0]
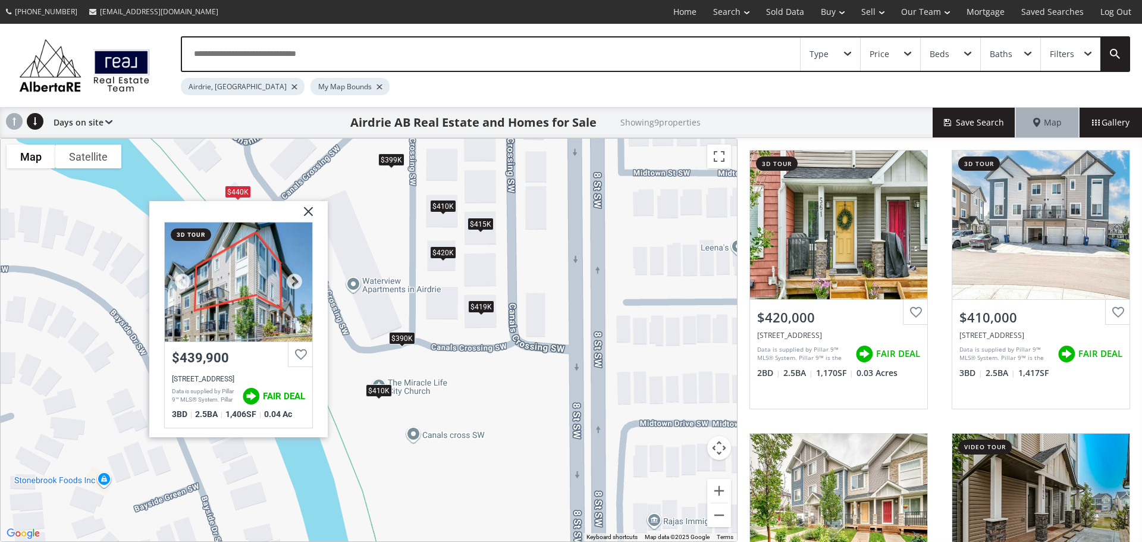
click at [242, 279] on div at bounding box center [238, 281] width 147 height 119
